Goal: Transaction & Acquisition: Download file/media

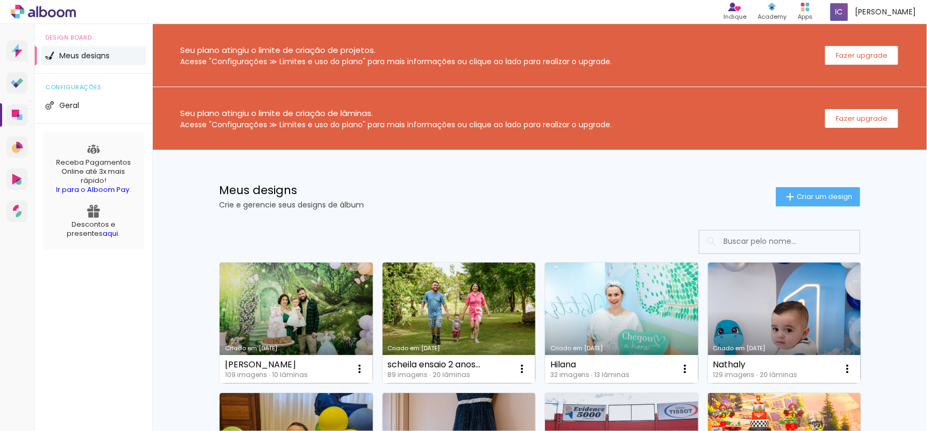
click at [332, 335] on link "Criado em [DATE]" at bounding box center [296, 322] width 153 height 121
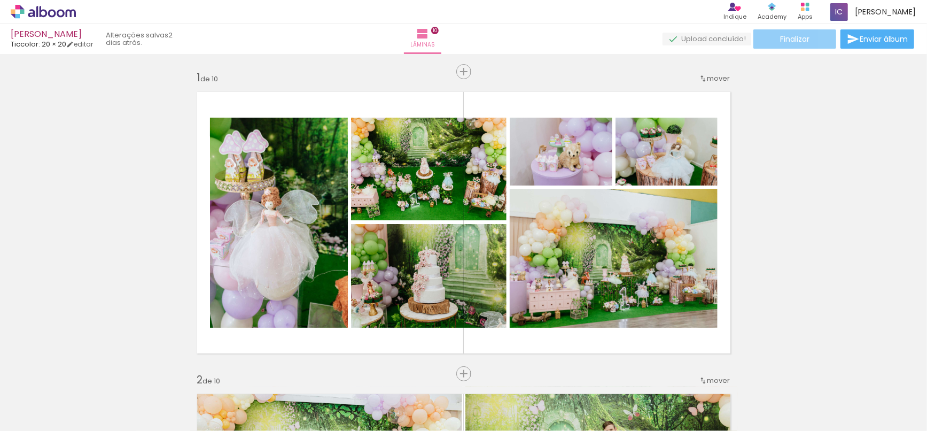
click at [817, 38] on paper-button "Finalizar" at bounding box center [795, 38] width 83 height 19
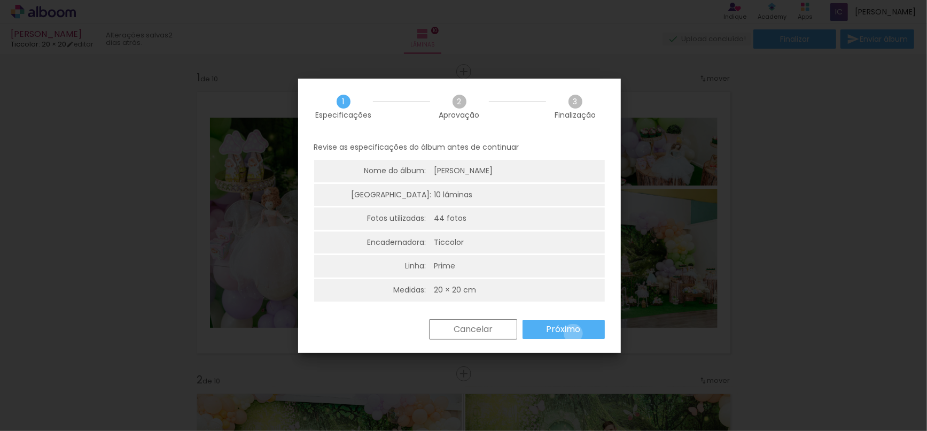
click at [0, 0] on slot "Próximo" at bounding box center [0, 0] width 0 height 0
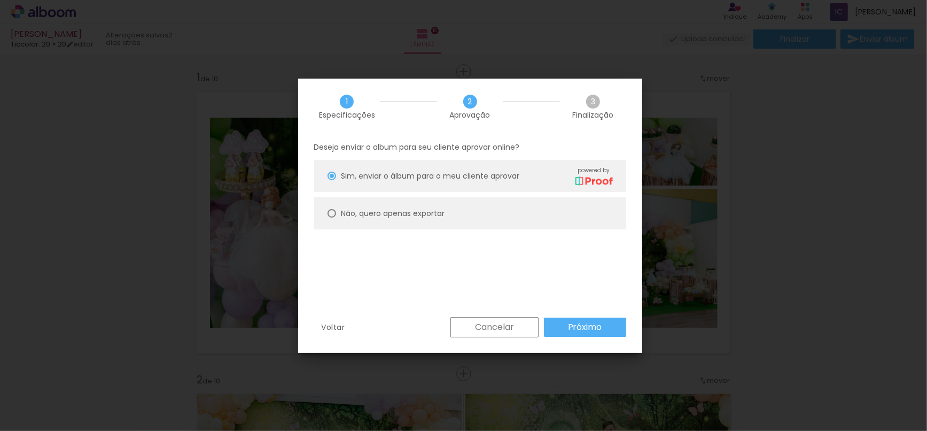
click at [0, 0] on slot "Não, quero apenas exportar" at bounding box center [0, 0] width 0 height 0
type paper-radio-button "on"
click at [553, 325] on paper-button "Próximo" at bounding box center [585, 326] width 82 height 19
type input "Alta, 300 DPI"
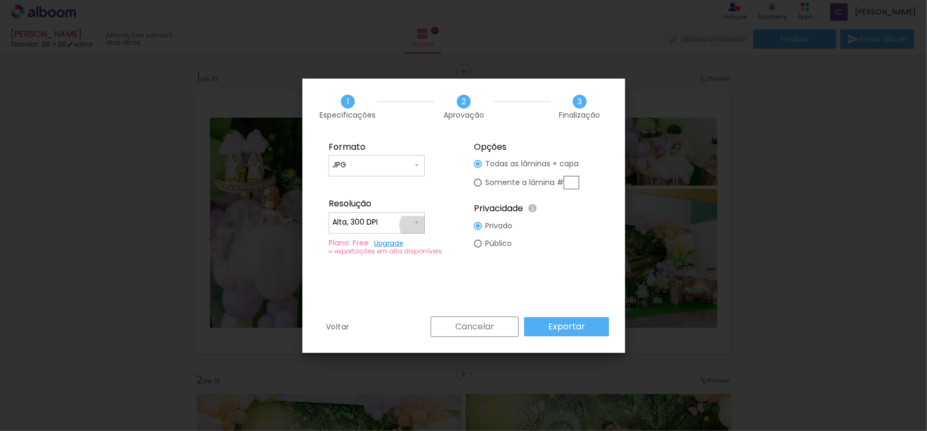
click at [420, 225] on iron-icon at bounding box center [417, 222] width 9 height 9
click at [419, 225] on paper-item "Alta, 300 DPI" at bounding box center [377, 220] width 96 height 21
click at [0, 0] on slot "Exportar" at bounding box center [0, 0] width 0 height 0
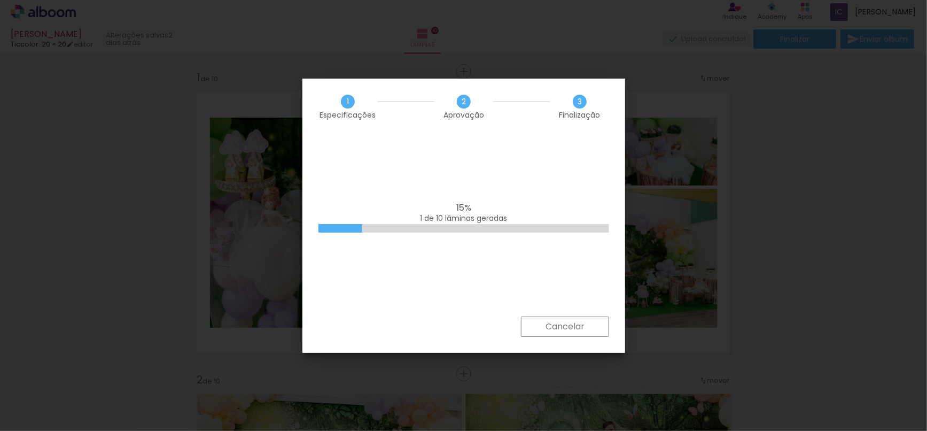
click at [0, 0] on slot "Cancelar" at bounding box center [0, 0] width 0 height 0
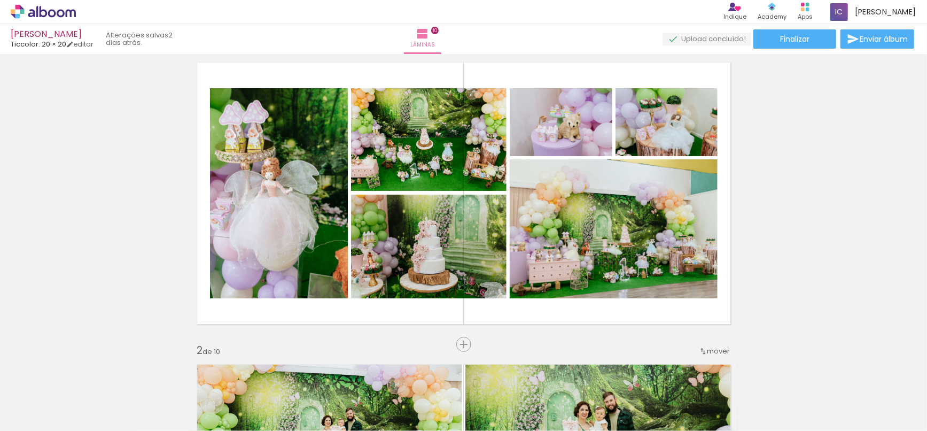
scroll to position [38, 0]
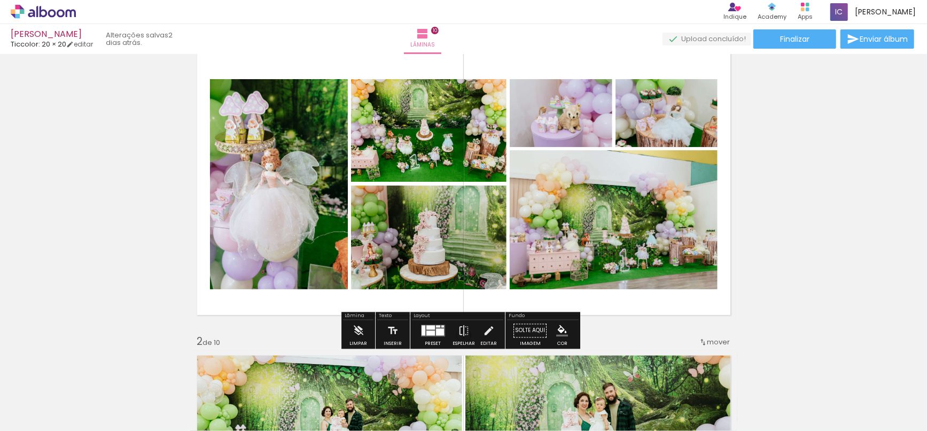
click at [441, 333] on div at bounding box center [440, 332] width 8 height 7
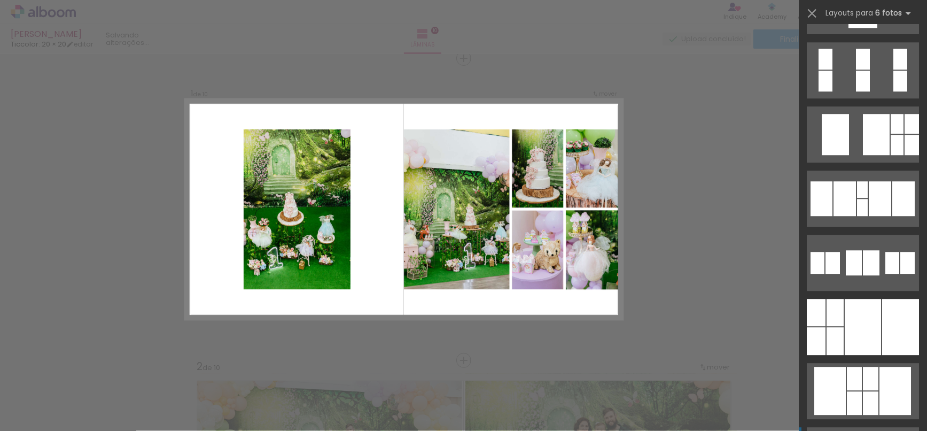
scroll to position [31088, 0]
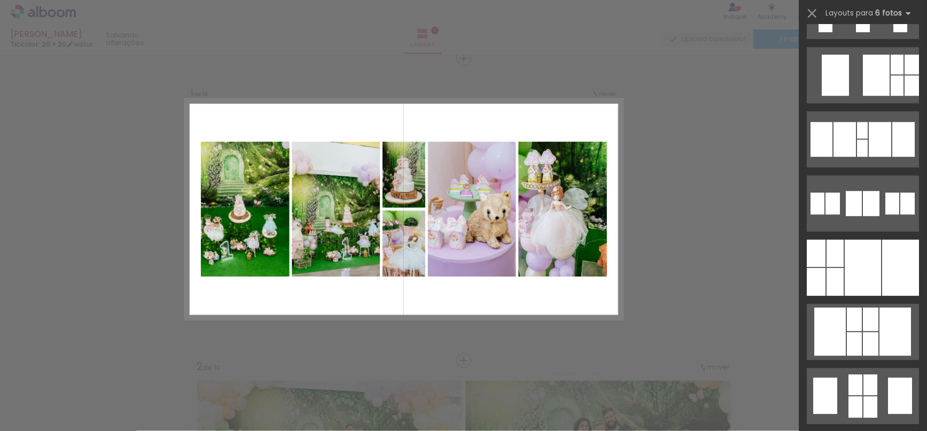
click at [0, 0] on div "Confirmar Cancelar" at bounding box center [0, 0] width 0 height 0
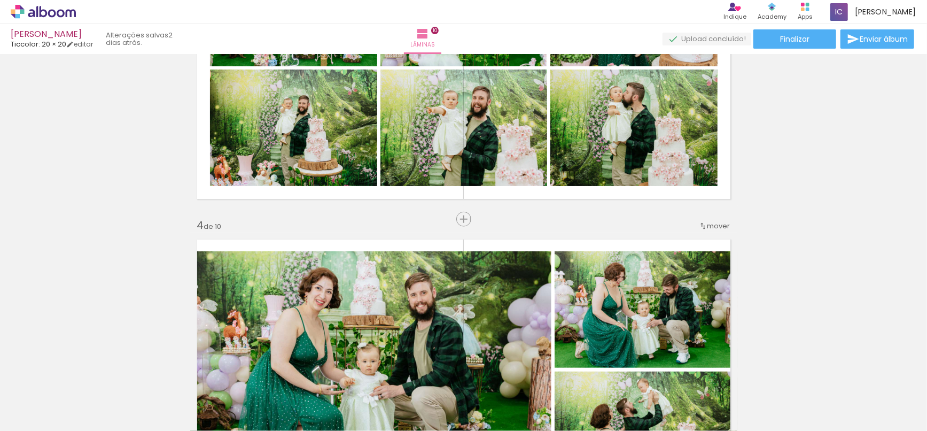
scroll to position [785, 0]
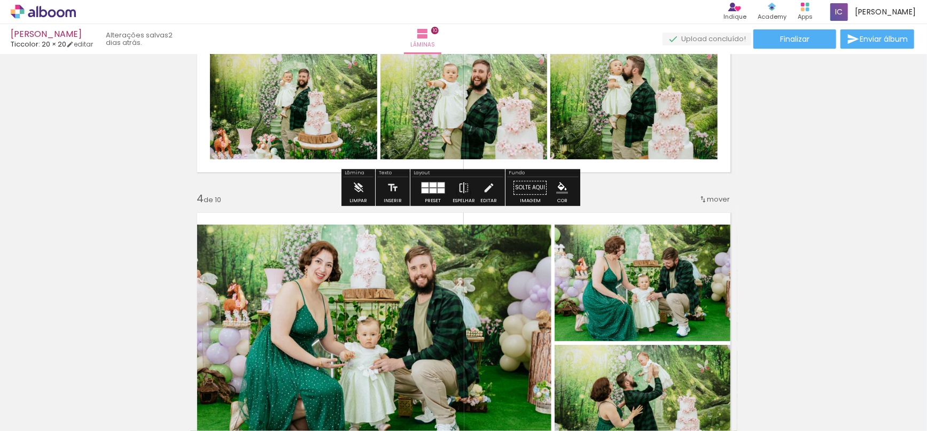
click at [438, 184] on div at bounding box center [441, 185] width 7 height 5
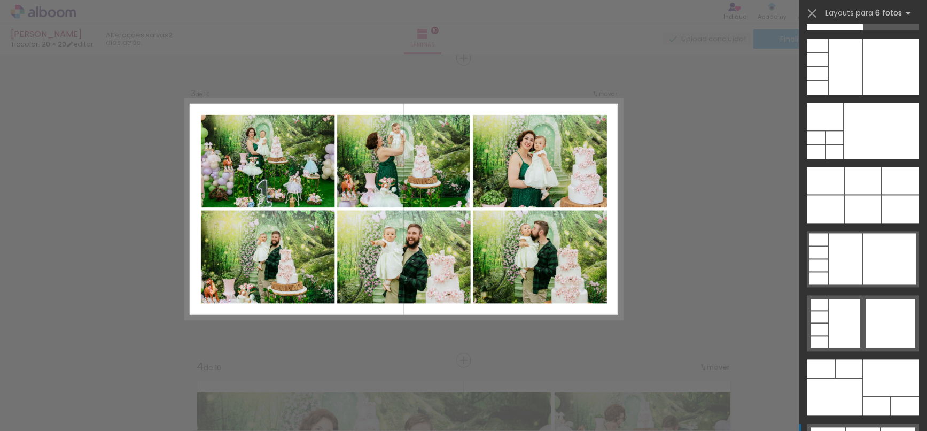
scroll to position [33285, 0]
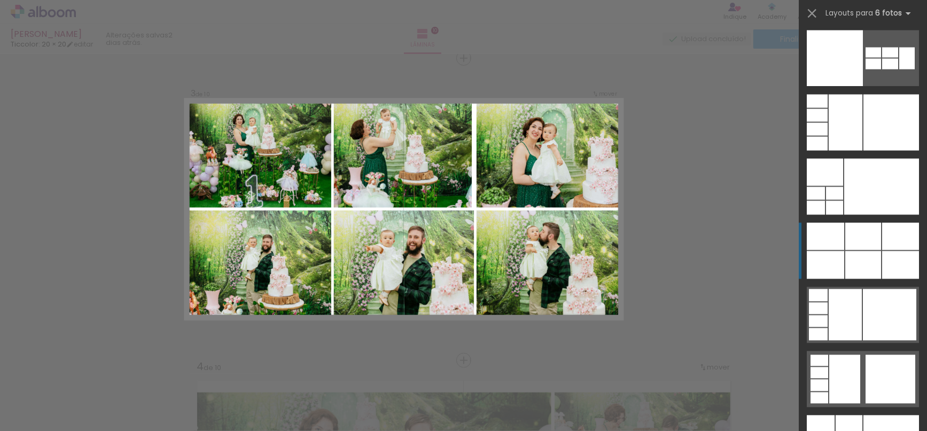
click at [858, 255] on div at bounding box center [863, 265] width 36 height 28
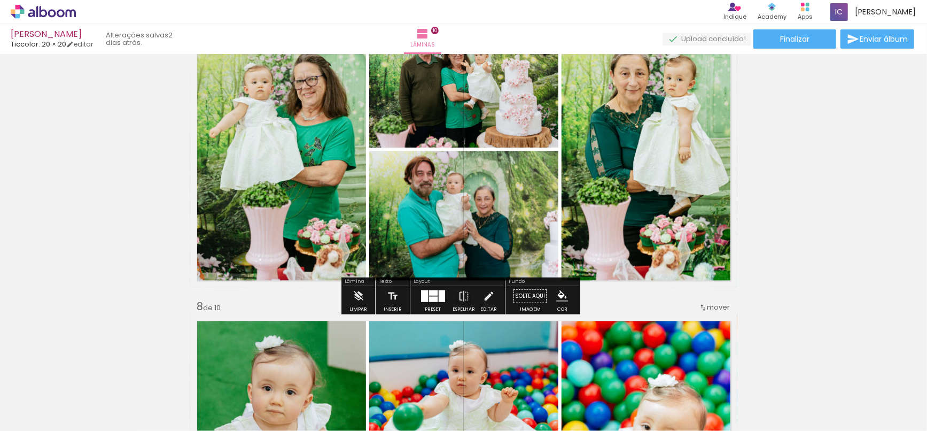
scroll to position [1864, 0]
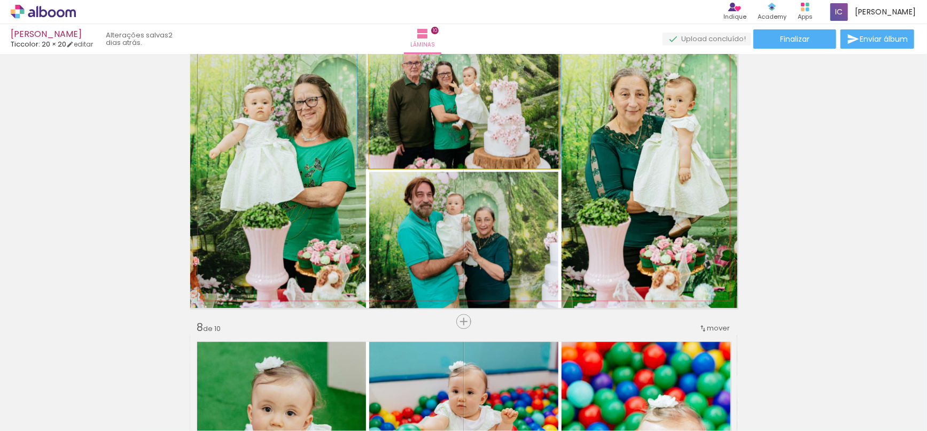
drag, startPoint x: 470, startPoint y: 89, endPoint x: 457, endPoint y: 87, distance: 12.4
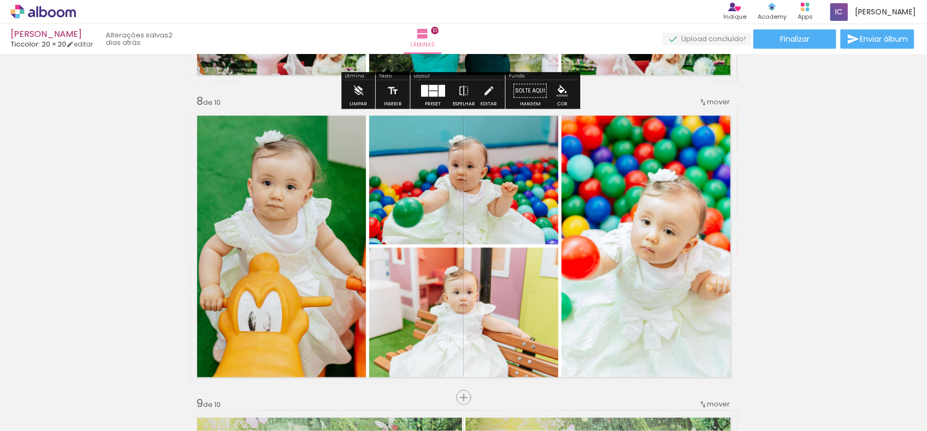
scroll to position [2102, 0]
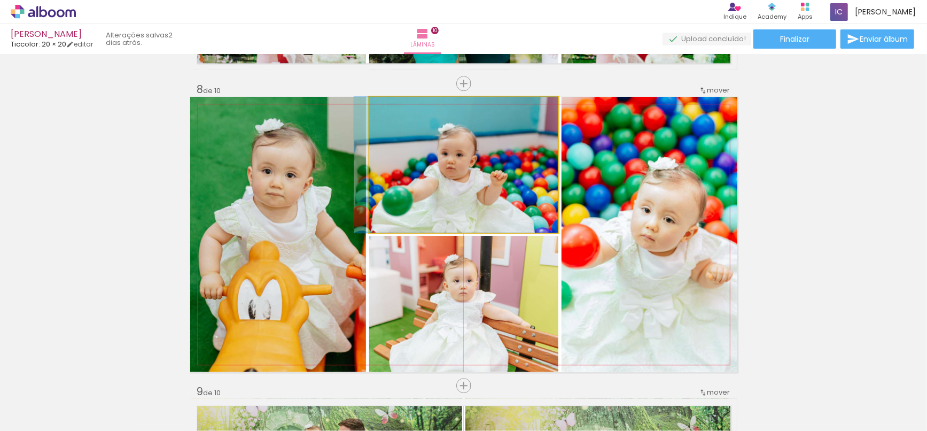
drag, startPoint x: 486, startPoint y: 194, endPoint x: 476, endPoint y: 191, distance: 11.0
drag, startPoint x: 495, startPoint y: 185, endPoint x: 483, endPoint y: 185, distance: 11.8
drag, startPoint x: 496, startPoint y: 183, endPoint x: 487, endPoint y: 178, distance: 10.3
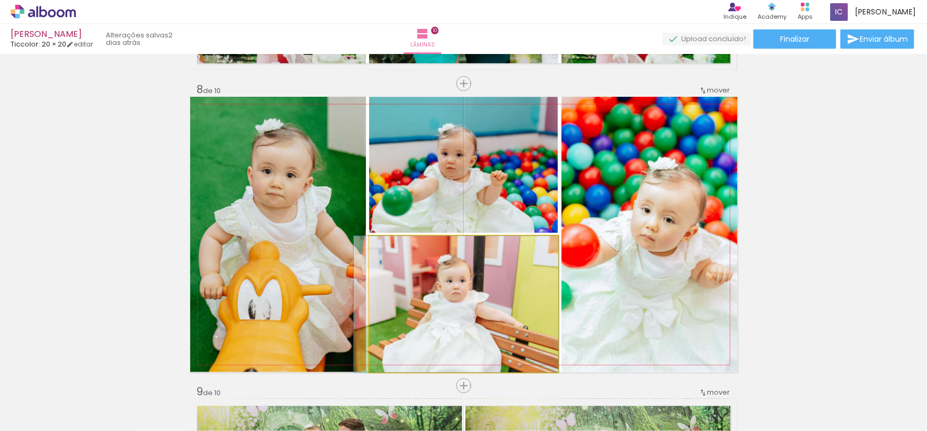
drag, startPoint x: 498, startPoint y: 312, endPoint x: 475, endPoint y: 312, distance: 23.0
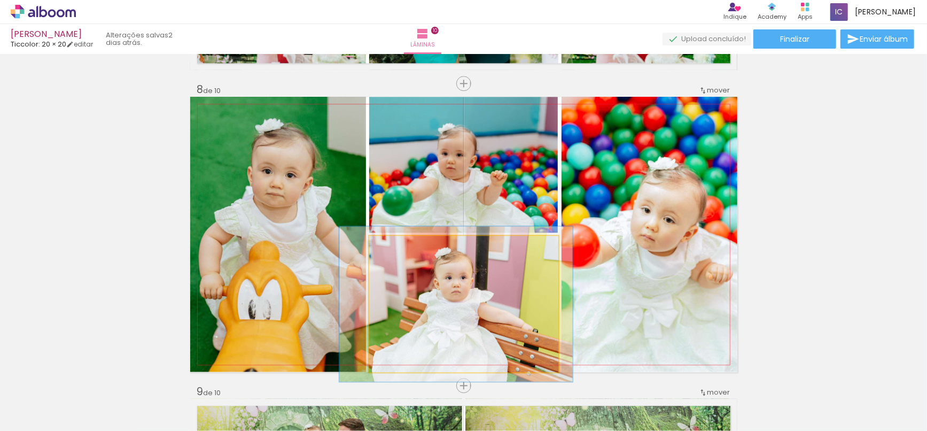
drag, startPoint x: 391, startPoint y: 246, endPoint x: 401, endPoint y: 254, distance: 12.9
type paper-slider "116"
click at [397, 247] on div at bounding box center [399, 247] width 10 height 10
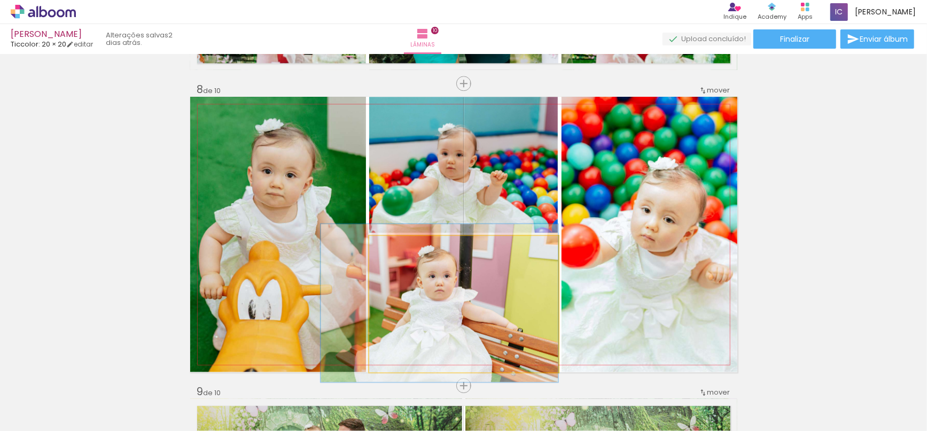
drag, startPoint x: 416, startPoint y: 266, endPoint x: 399, endPoint y: 265, distance: 16.6
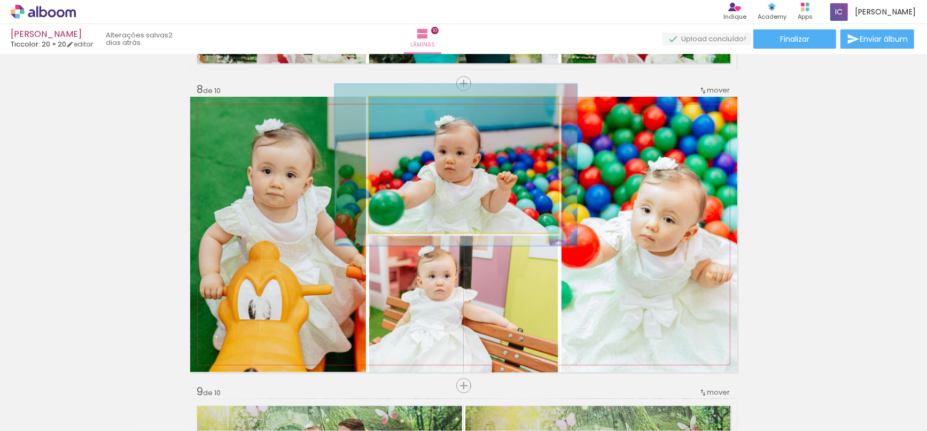
drag, startPoint x: 398, startPoint y: 112, endPoint x: 405, endPoint y: 115, distance: 7.7
click at [405, 115] on div at bounding box center [415, 107] width 42 height 17
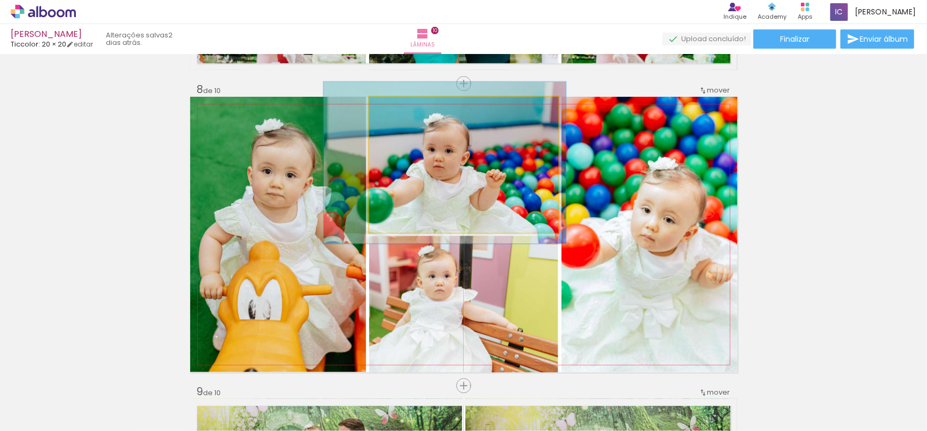
drag, startPoint x: 421, startPoint y: 157, endPoint x: 410, endPoint y: 154, distance: 11.4
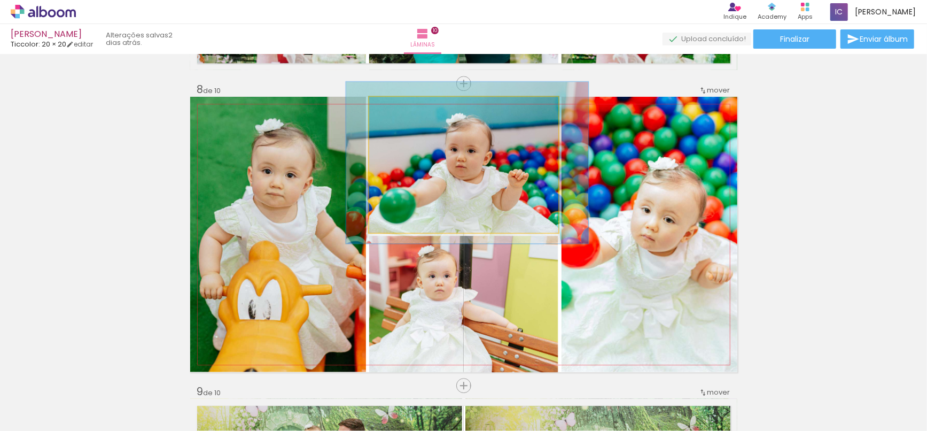
drag, startPoint x: 473, startPoint y: 173, endPoint x: 495, endPoint y: 173, distance: 21.9
click at [497, 175] on quentale-photo at bounding box center [463, 165] width 189 height 136
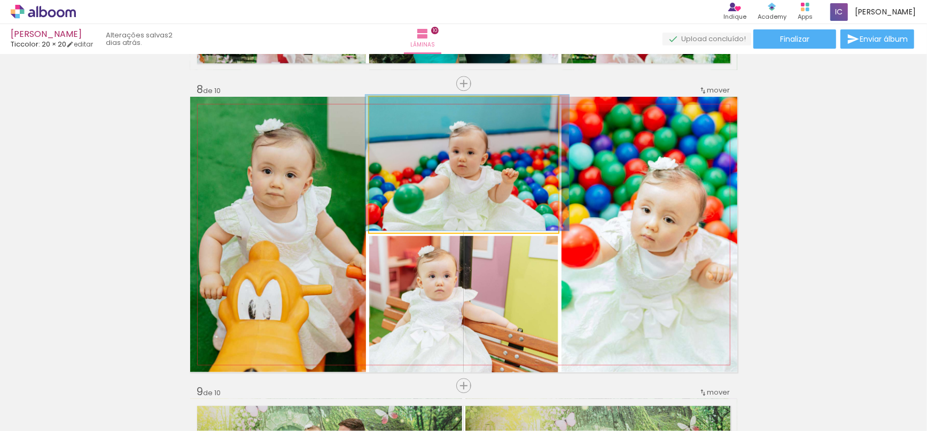
drag, startPoint x: 400, startPoint y: 113, endPoint x: 373, endPoint y: 111, distance: 27.4
type paper-slider "100"
click at [373, 111] on div at bounding box center [409, 108] width 74 height 16
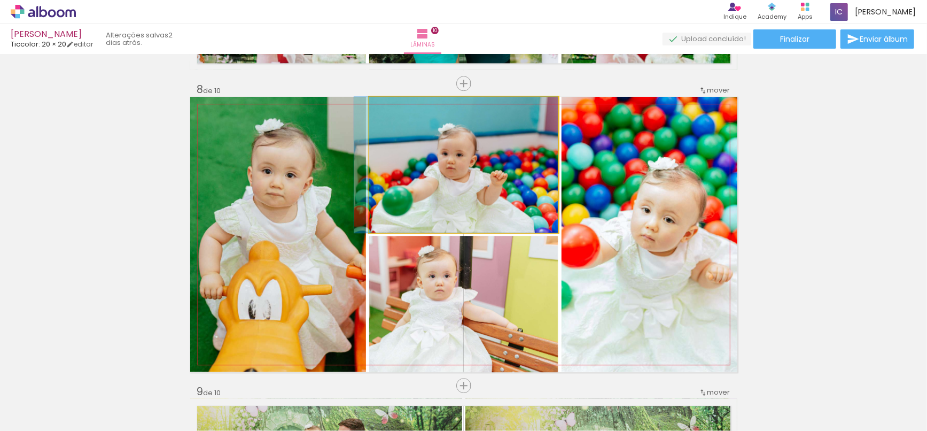
drag, startPoint x: 486, startPoint y: 170, endPoint x: 468, endPoint y: 166, distance: 18.6
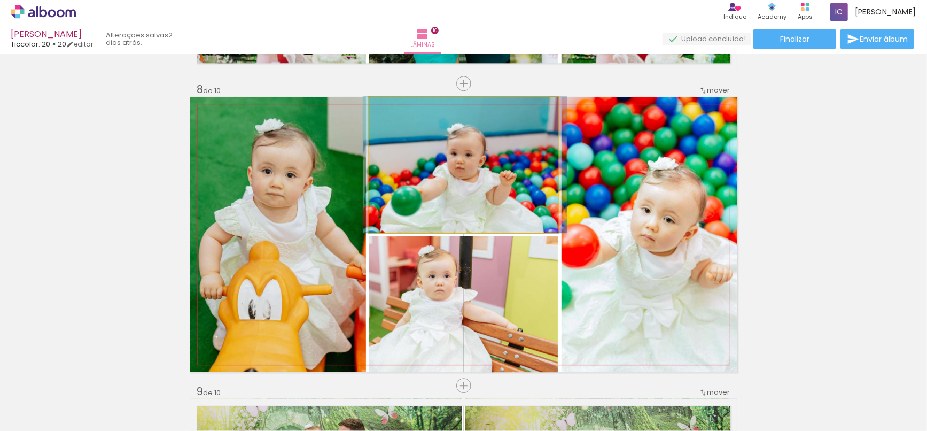
drag, startPoint x: 484, startPoint y: 167, endPoint x: 493, endPoint y: 158, distance: 13.2
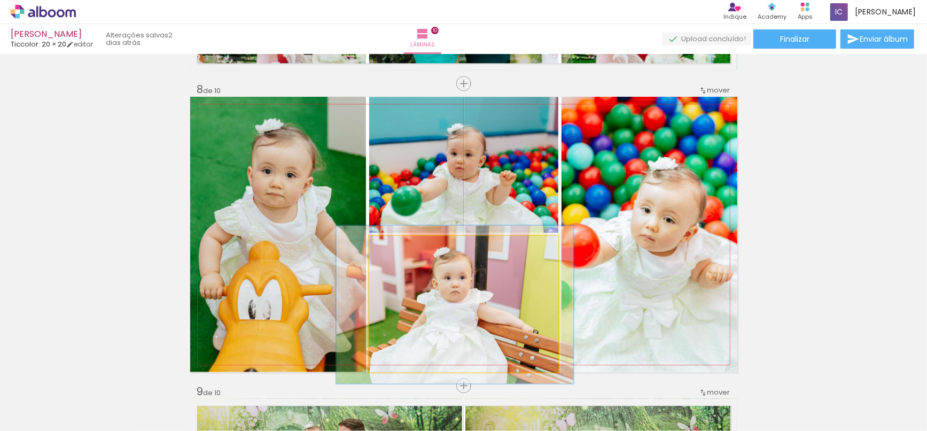
drag, startPoint x: 485, startPoint y: 284, endPoint x: 497, endPoint y: 285, distance: 11.8
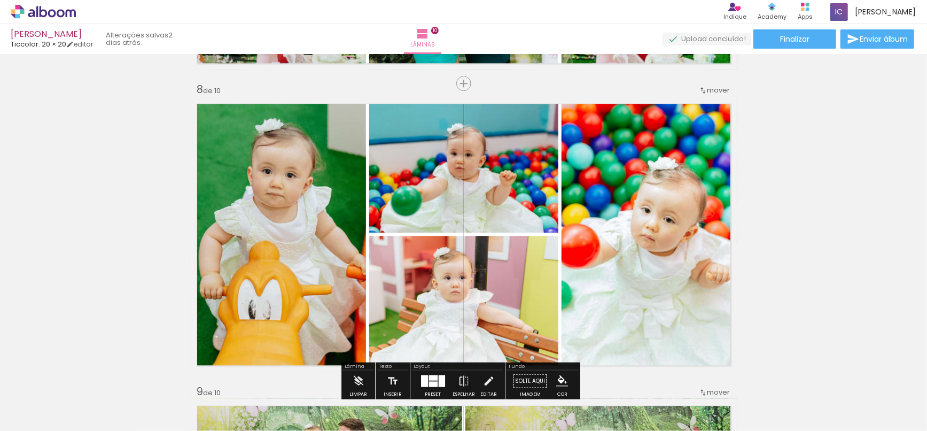
drag, startPoint x: 396, startPoint y: 245, endPoint x: 369, endPoint y: 243, distance: 27.3
type paper-slider "100"
click at [372, 243] on div at bounding box center [409, 247] width 74 height 16
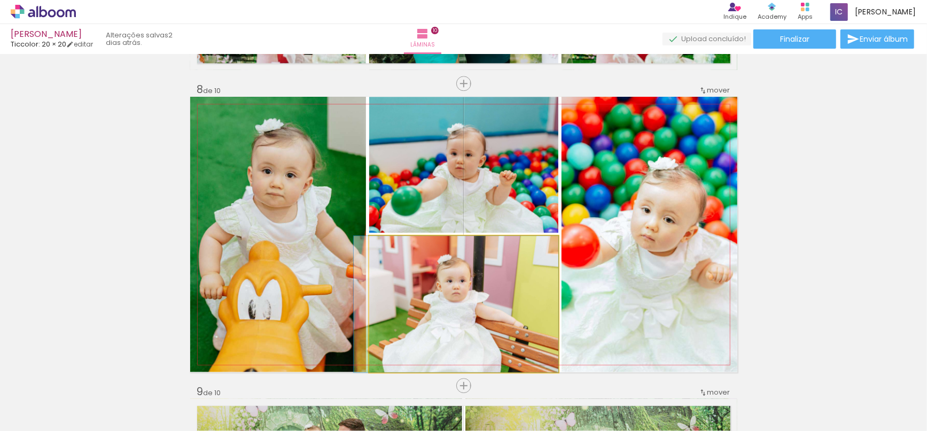
drag, startPoint x: 487, startPoint y: 292, endPoint x: 470, endPoint y: 285, distance: 18.3
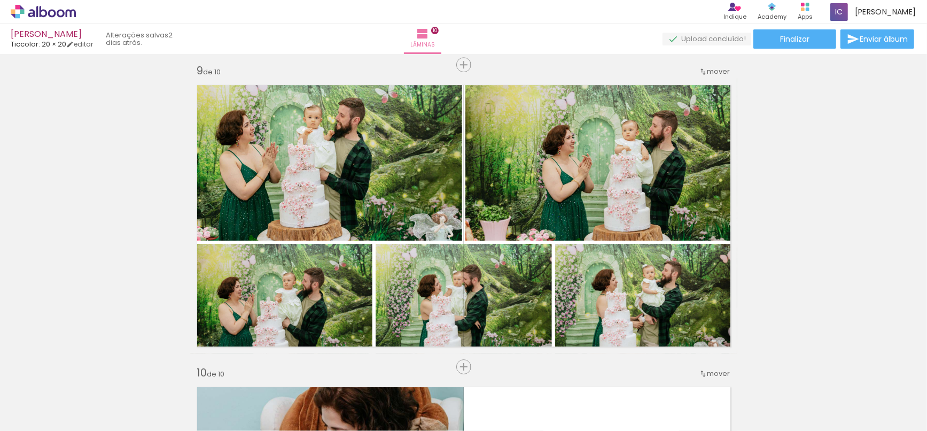
scroll to position [2427, 0]
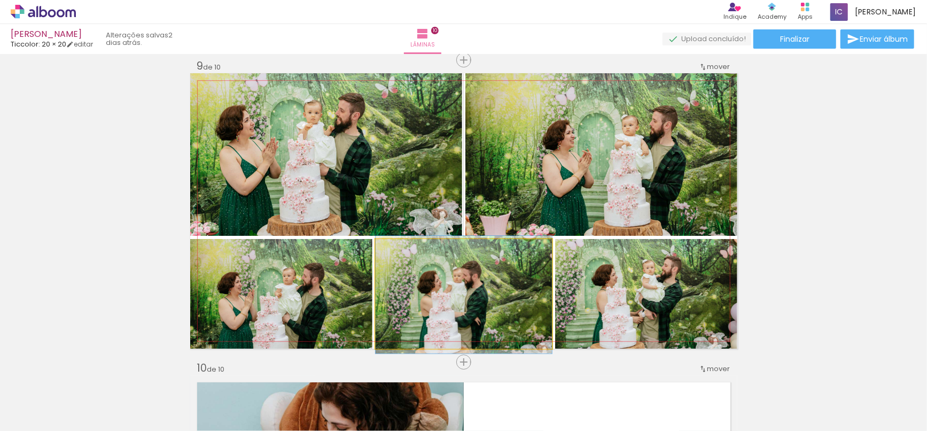
drag, startPoint x: 494, startPoint y: 295, endPoint x: 502, endPoint y: 296, distance: 7.6
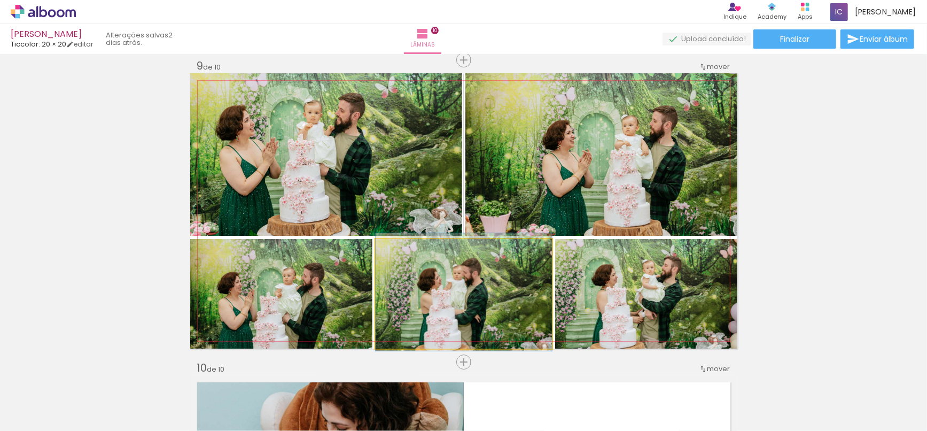
drag, startPoint x: 487, startPoint y: 285, endPoint x: 480, endPoint y: 283, distance: 7.3
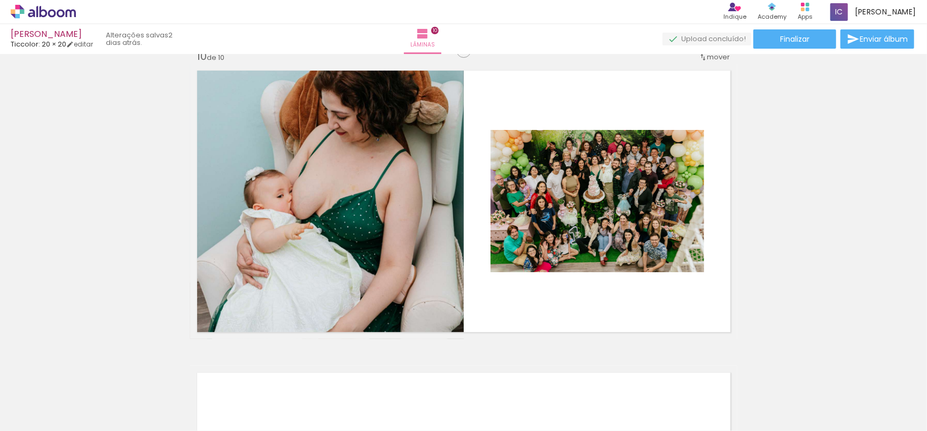
scroll to position [2790, 0]
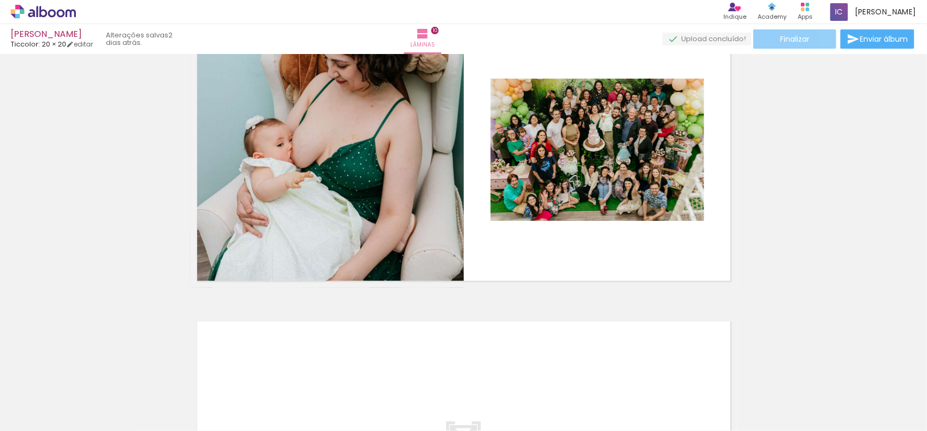
click at [794, 29] on paper-button "Finalizar" at bounding box center [795, 38] width 83 height 19
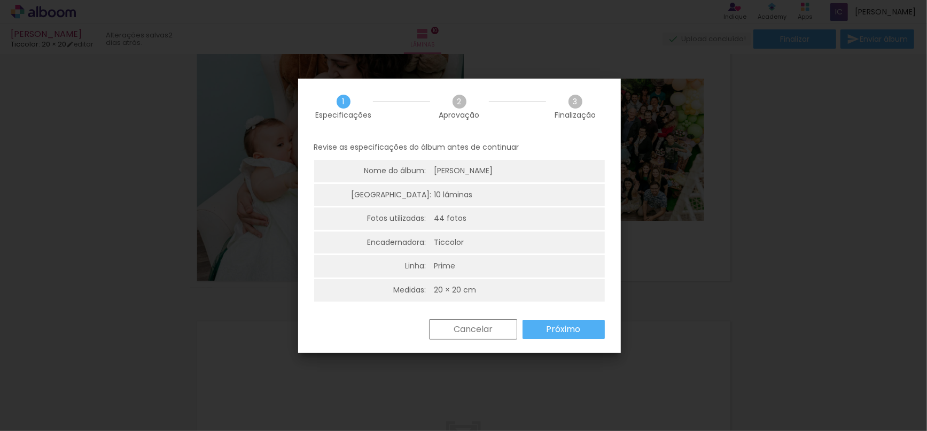
click at [0, 0] on slot "Próximo" at bounding box center [0, 0] width 0 height 0
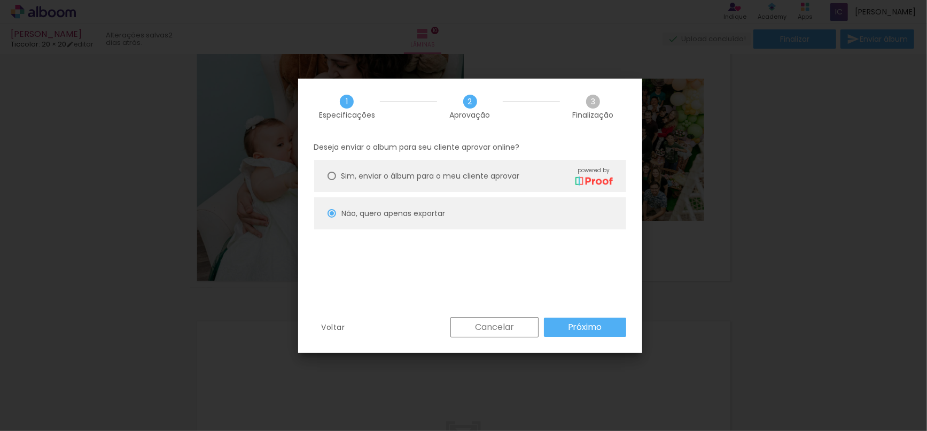
click at [569, 336] on div "Cancelar Próximo" at bounding box center [535, 327] width 181 height 20
click at [0, 0] on slot "Próximo" at bounding box center [0, 0] width 0 height 0
type input "Alta, 300 DPI"
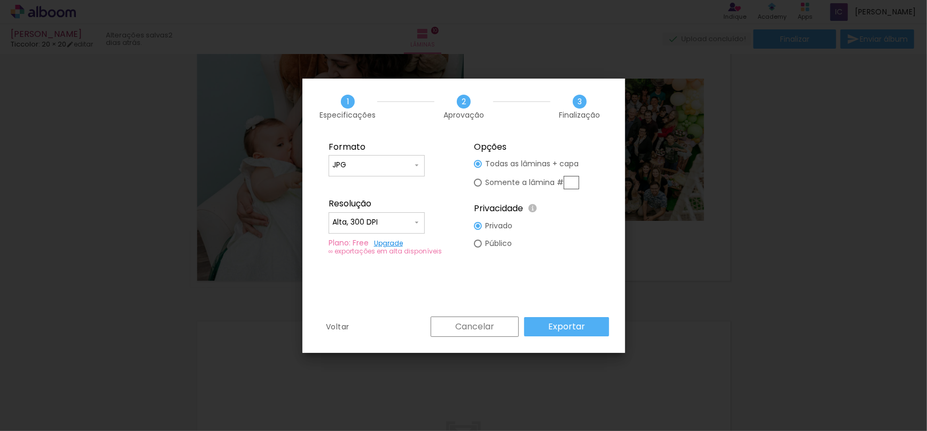
click at [0, 0] on slot "Exportar" at bounding box center [0, 0] width 0 height 0
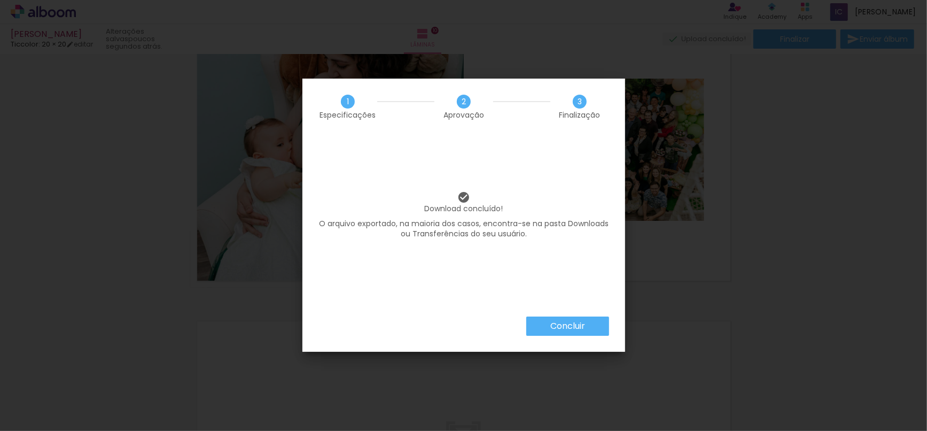
scroll to position [33285, 0]
click at [0, 0] on slot "Concluir" at bounding box center [0, 0] width 0 height 0
